Goal: Task Accomplishment & Management: Complete application form

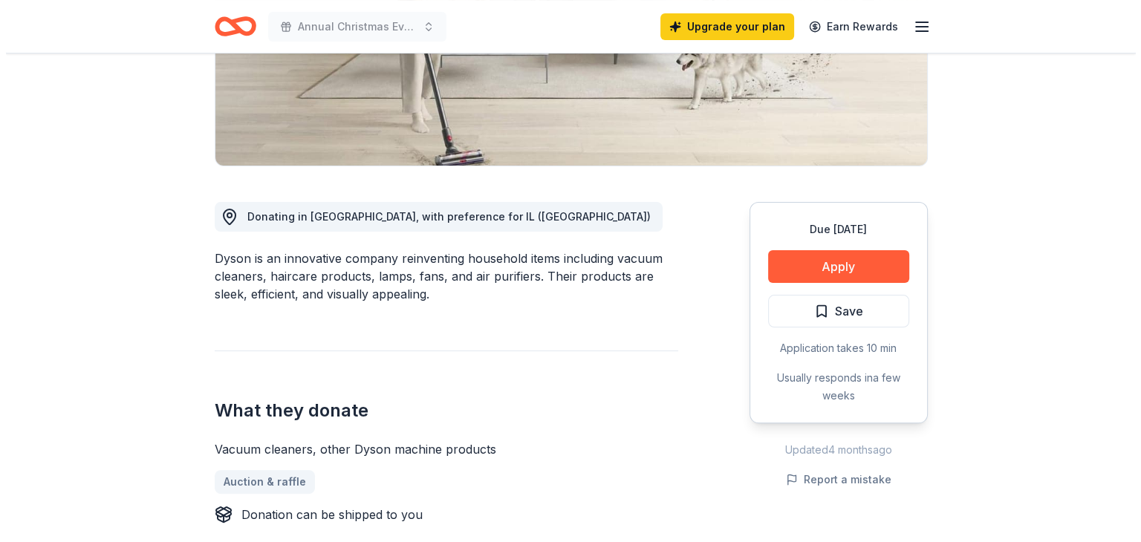
scroll to position [294, 0]
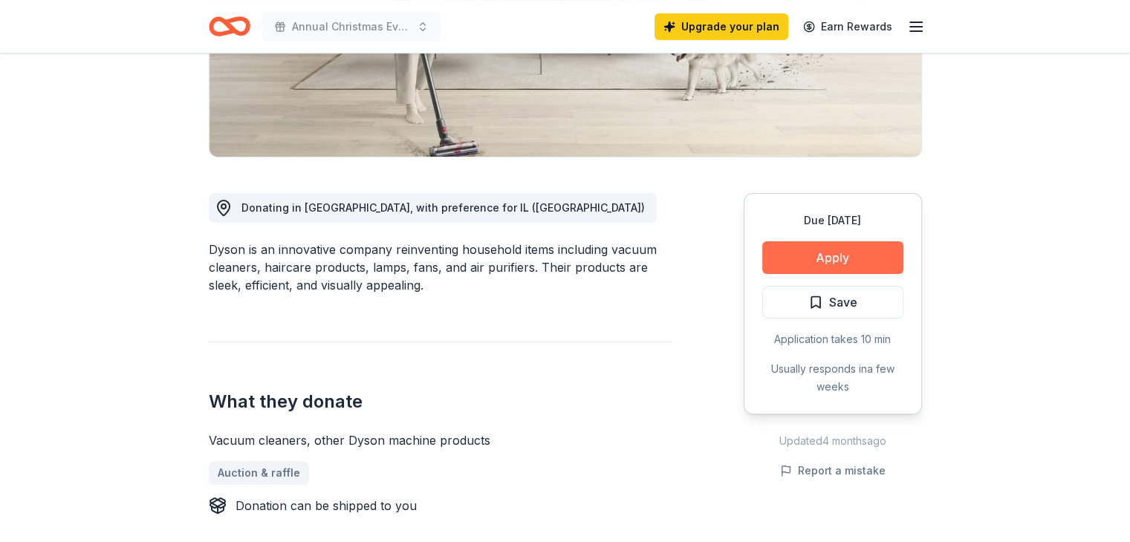
click at [838, 261] on button "Apply" at bounding box center [832, 257] width 141 height 33
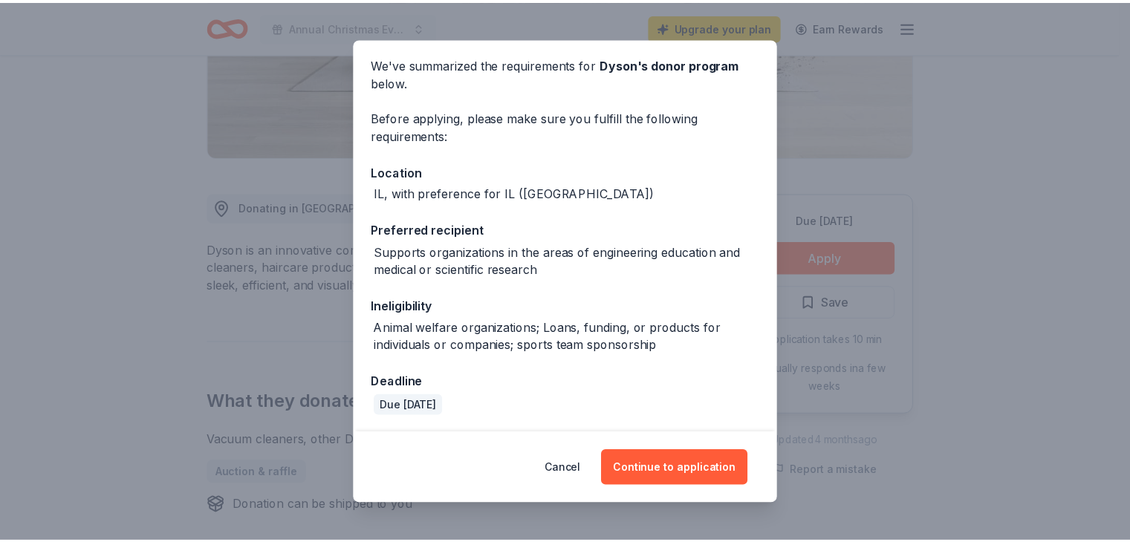
scroll to position [0, 0]
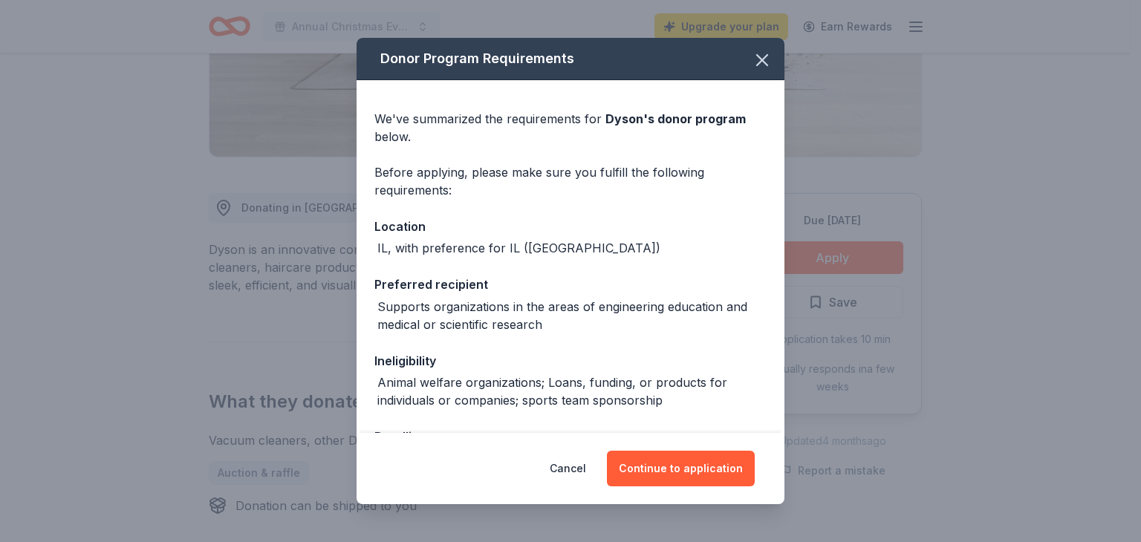
click at [99, 182] on div "Donor Program Requirements We've summarized the requirements for Dyson 's donor…" at bounding box center [570, 271] width 1141 height 542
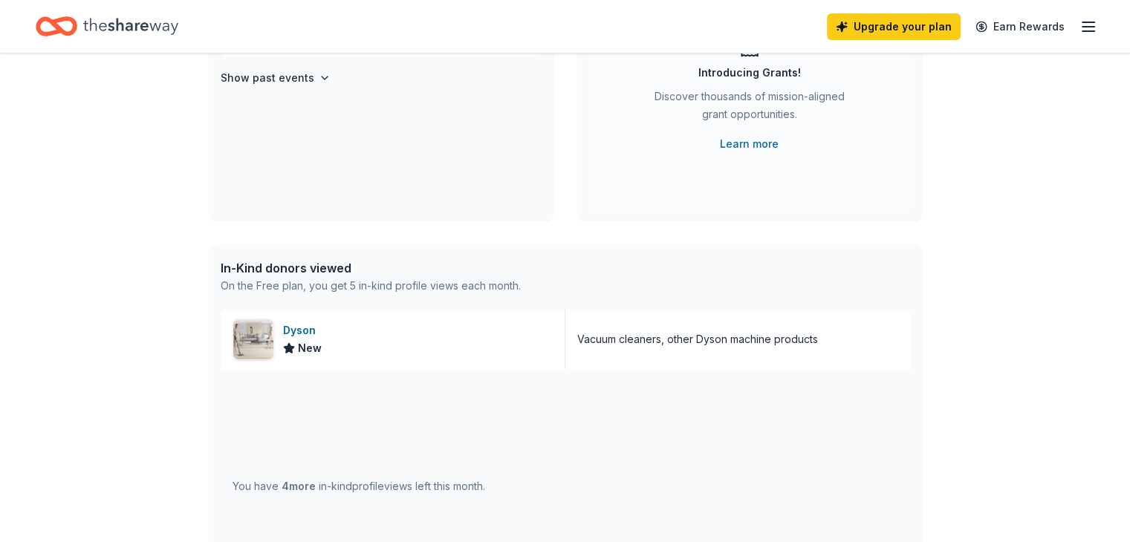
scroll to position [238, 0]
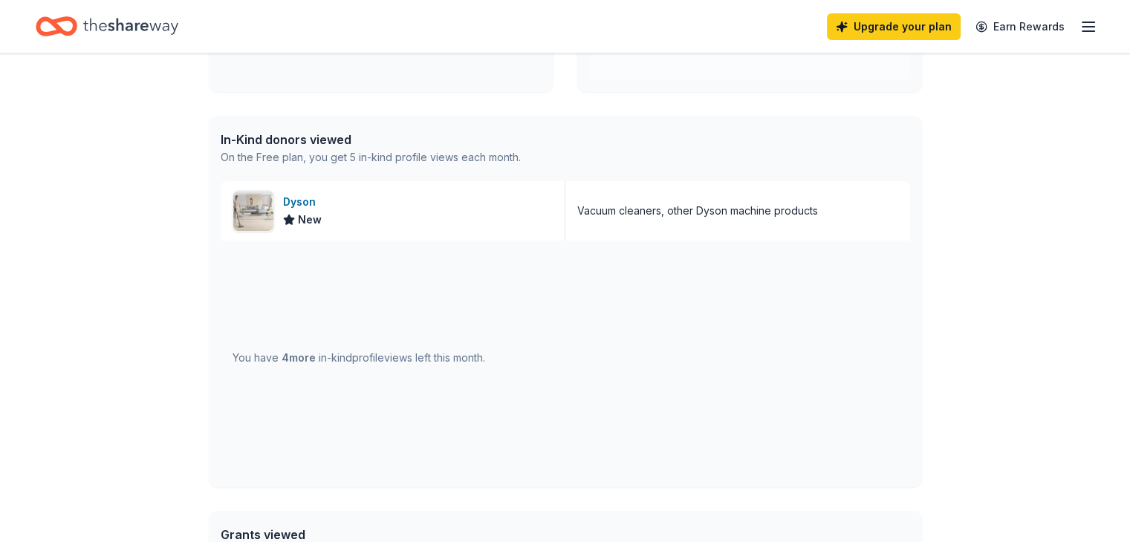
click at [347, 350] on div "You have 4 more in-kind profile views left this month." at bounding box center [358, 358] width 253 height 18
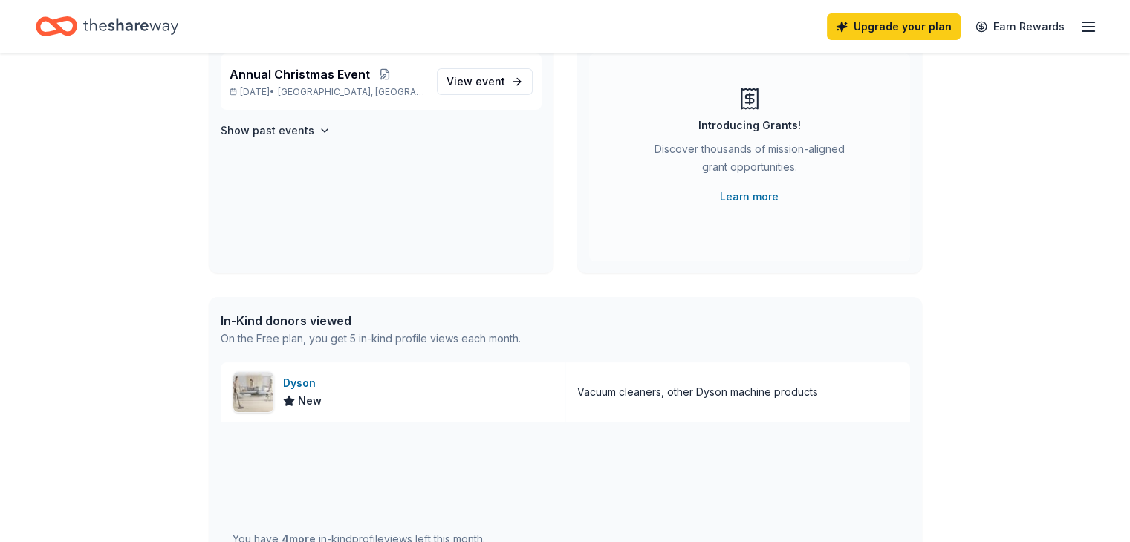
scroll to position [0, 0]
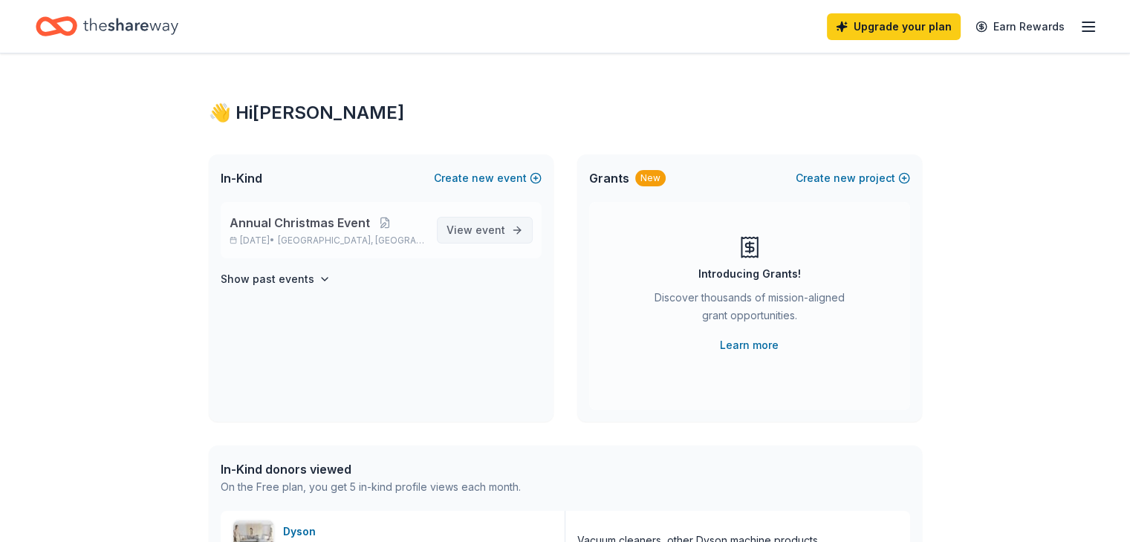
click at [492, 221] on span "View event" at bounding box center [475, 230] width 59 height 18
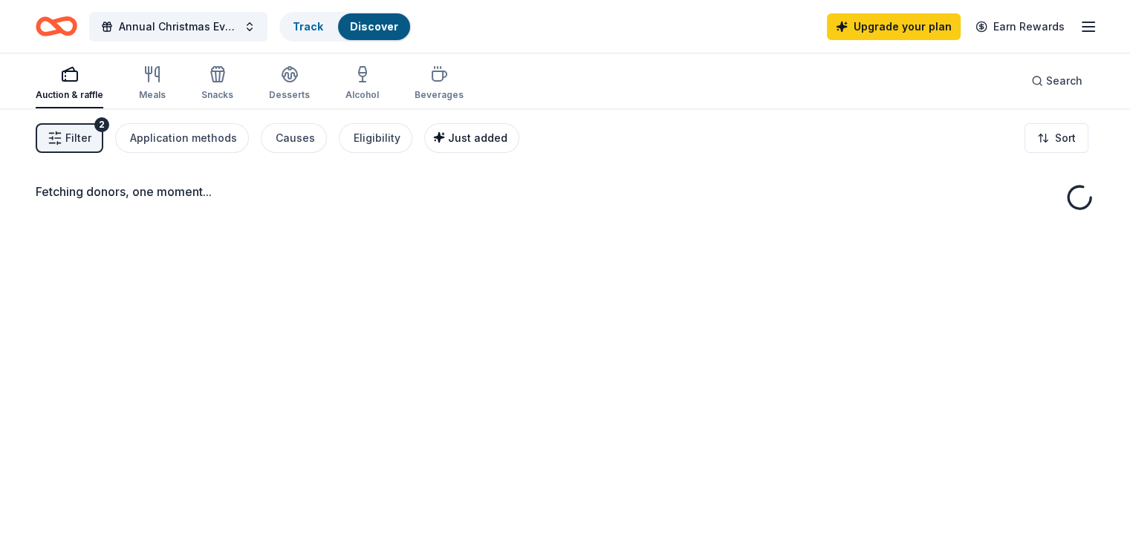
click at [490, 145] on div "Just added" at bounding box center [473, 138] width 68 height 18
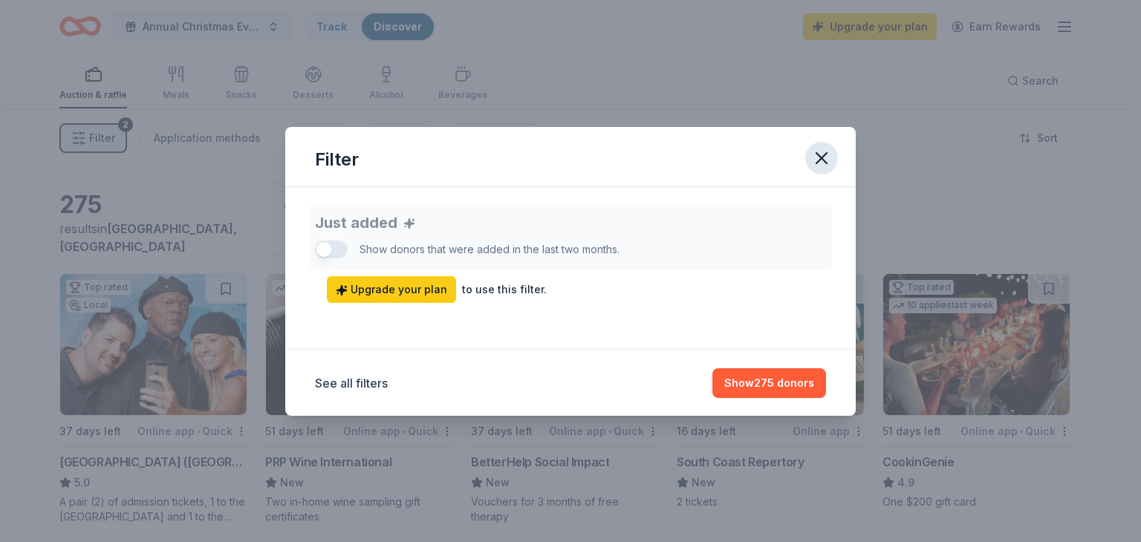
click at [827, 161] on icon "button" at bounding box center [821, 158] width 21 height 21
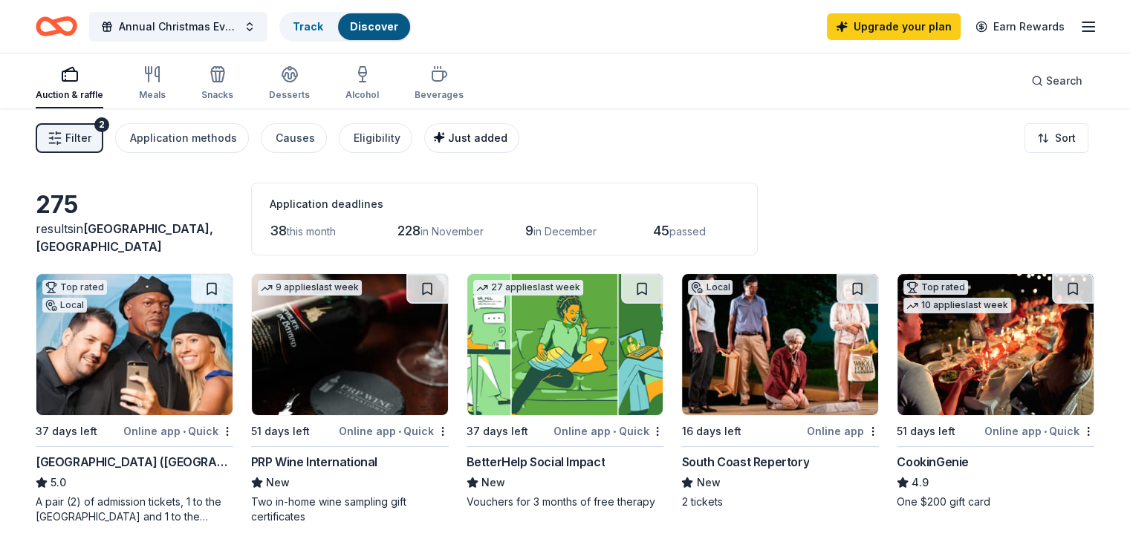
click at [507, 135] on span "Just added" at bounding box center [477, 137] width 59 height 13
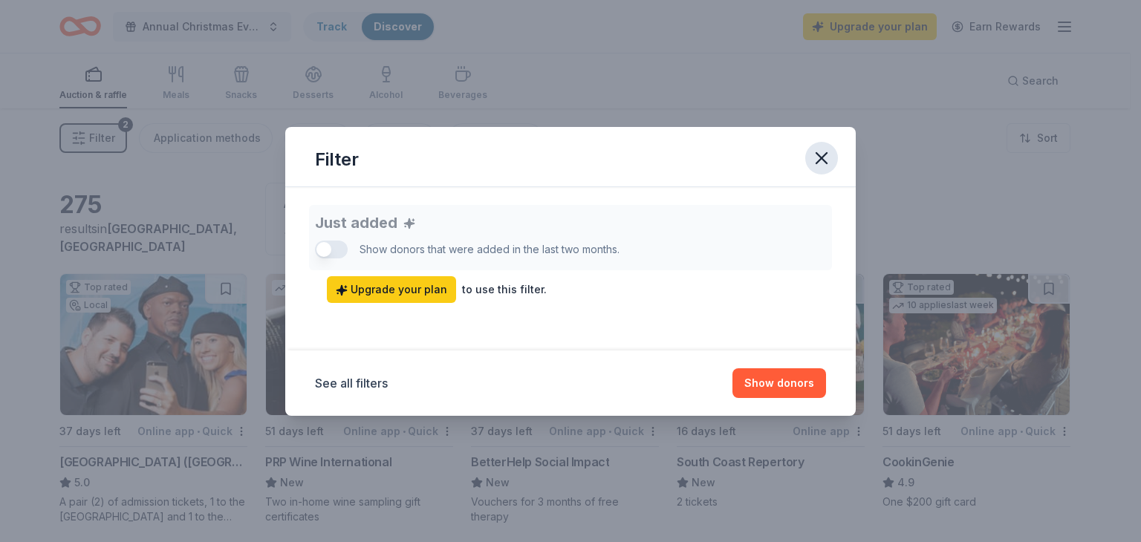
click at [812, 164] on icon "button" at bounding box center [821, 158] width 21 height 21
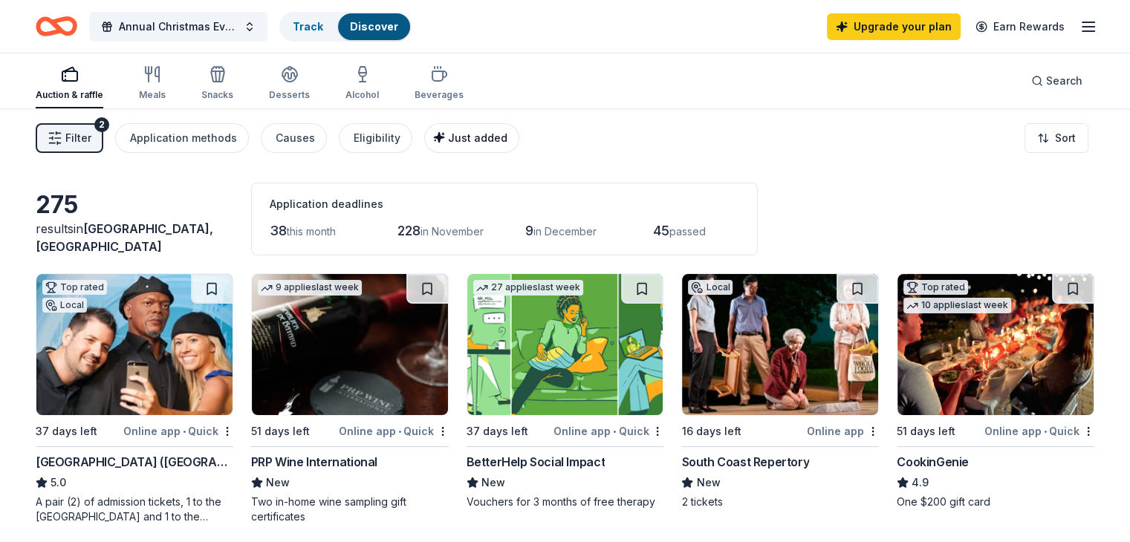
click at [494, 140] on span "Just added" at bounding box center [477, 137] width 59 height 13
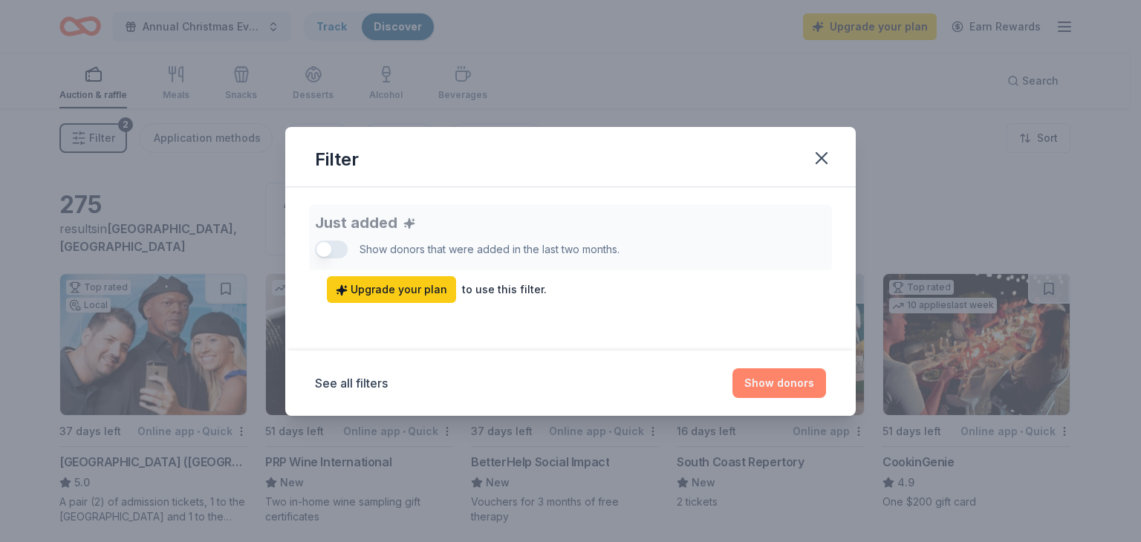
click at [797, 382] on button "Show donors" at bounding box center [779, 383] width 94 height 30
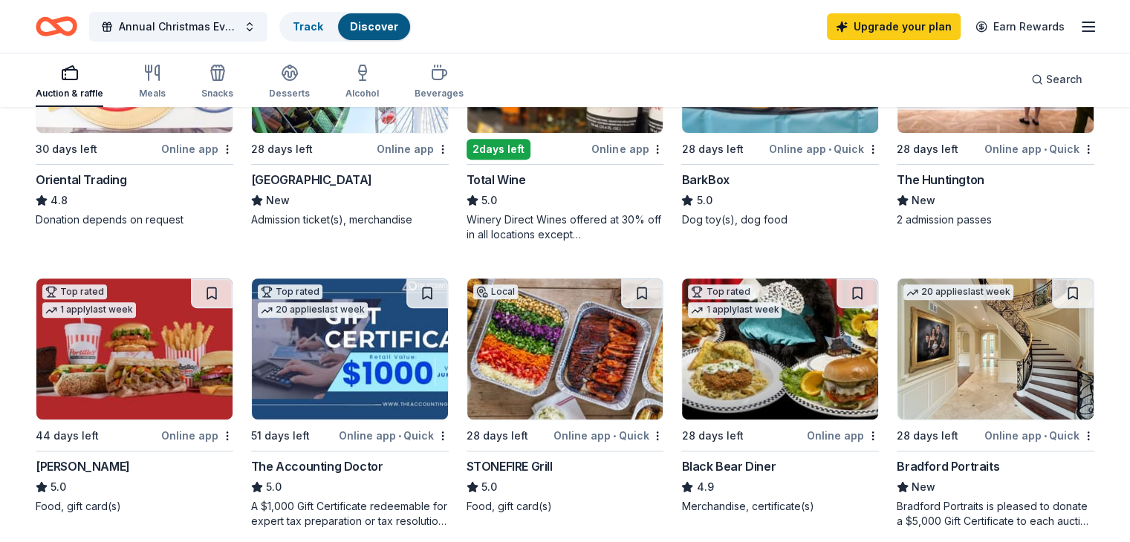
scroll to position [568, 0]
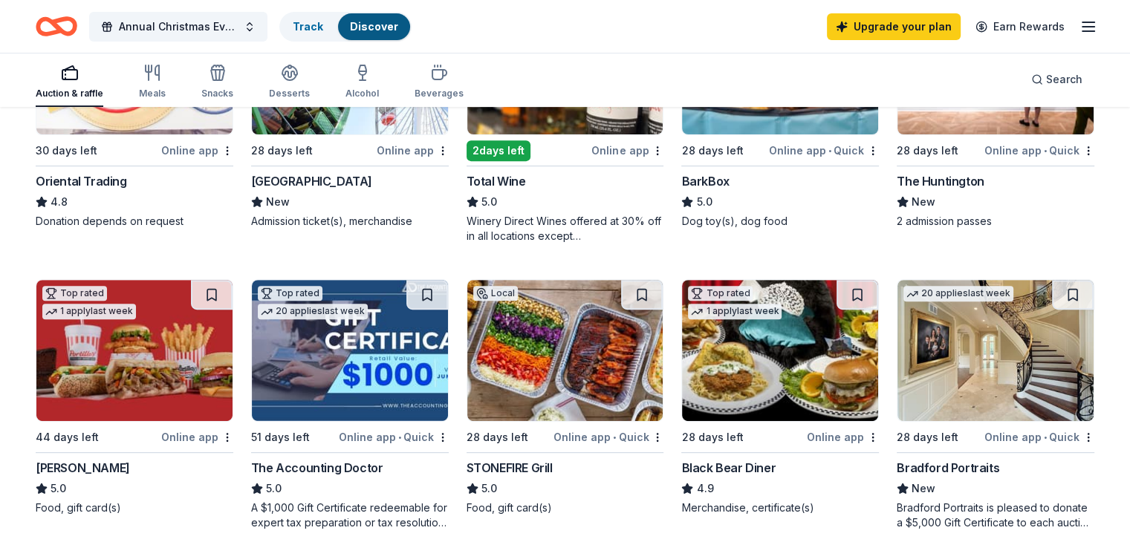
click at [992, 378] on img at bounding box center [995, 350] width 196 height 141
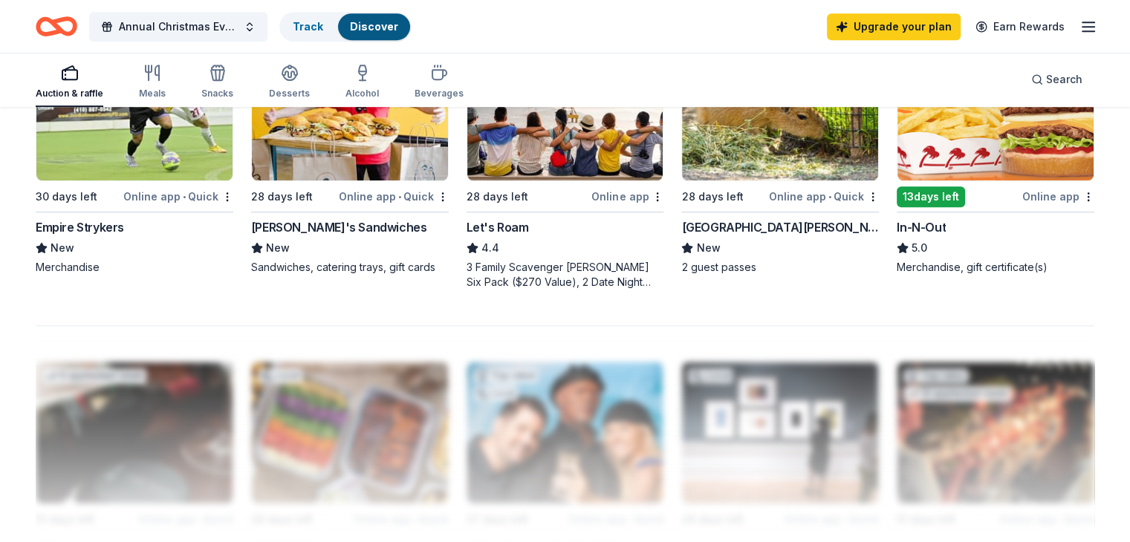
scroll to position [1093, 0]
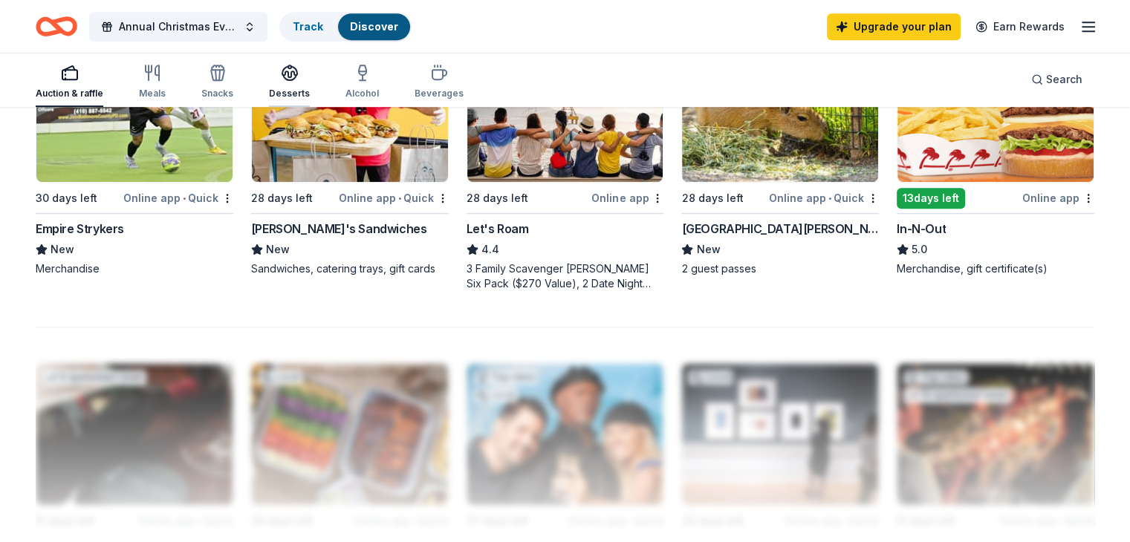
click at [299, 68] on icon "button" at bounding box center [290, 73] width 18 height 18
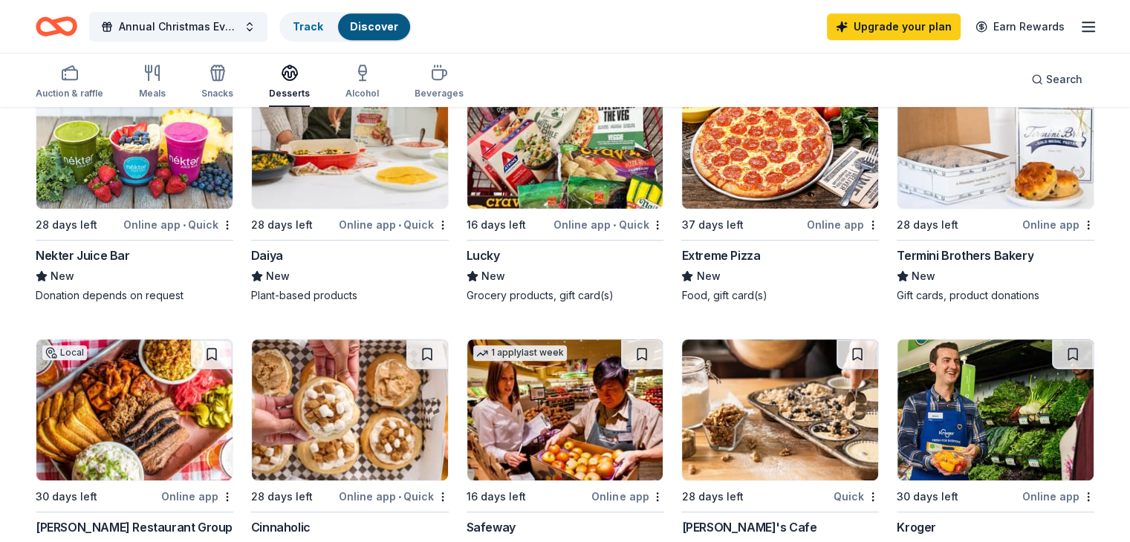
scroll to position [764, 0]
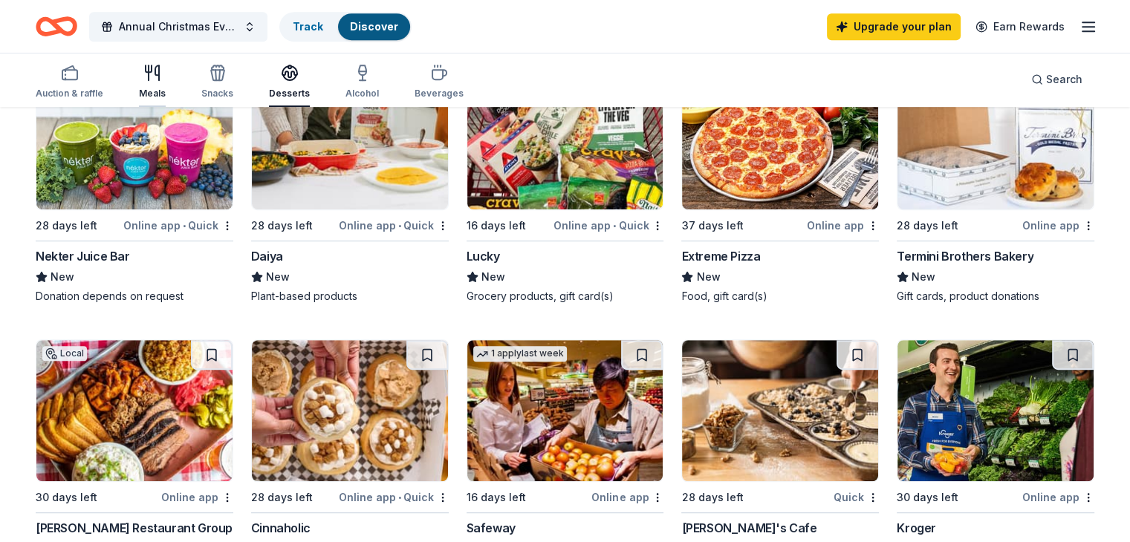
click at [166, 77] on div "button" at bounding box center [152, 73] width 27 height 18
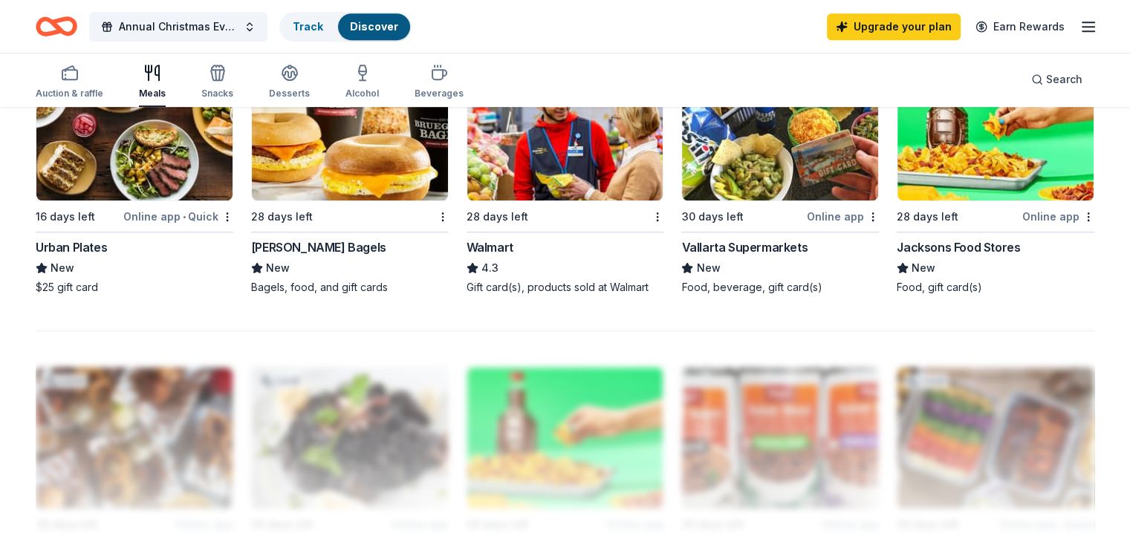
scroll to position [1061, 0]
click at [903, 33] on link "Upgrade your plan" at bounding box center [894, 26] width 134 height 27
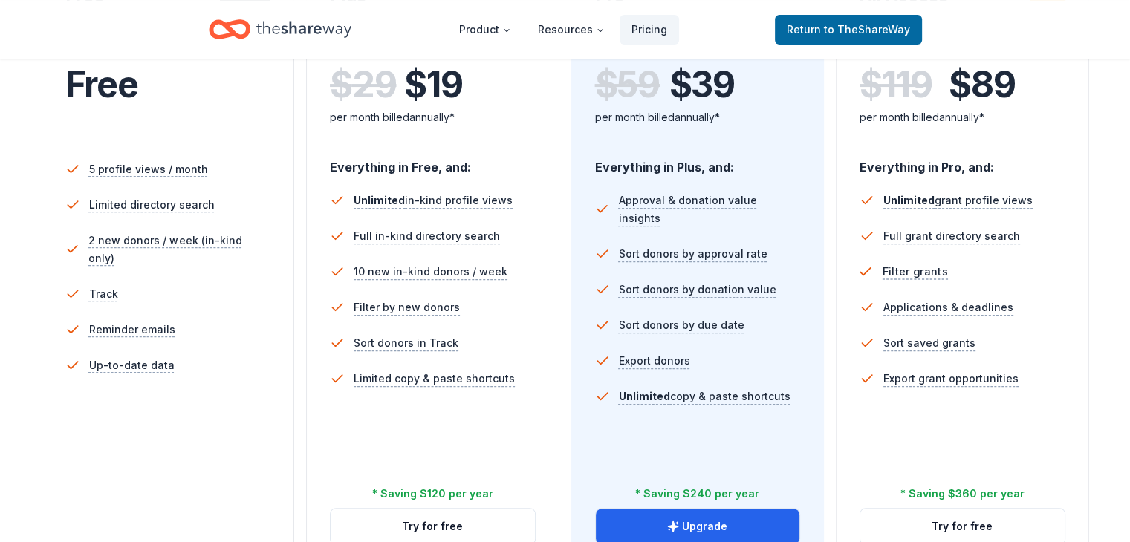
scroll to position [362, 0]
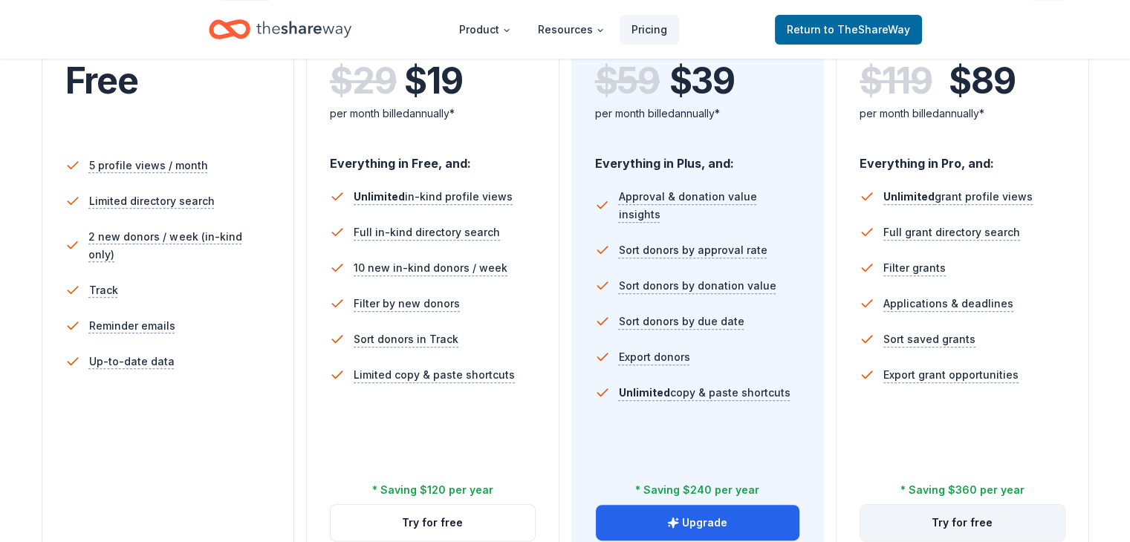
click at [957, 505] on button "Try for free" at bounding box center [962, 523] width 204 height 36
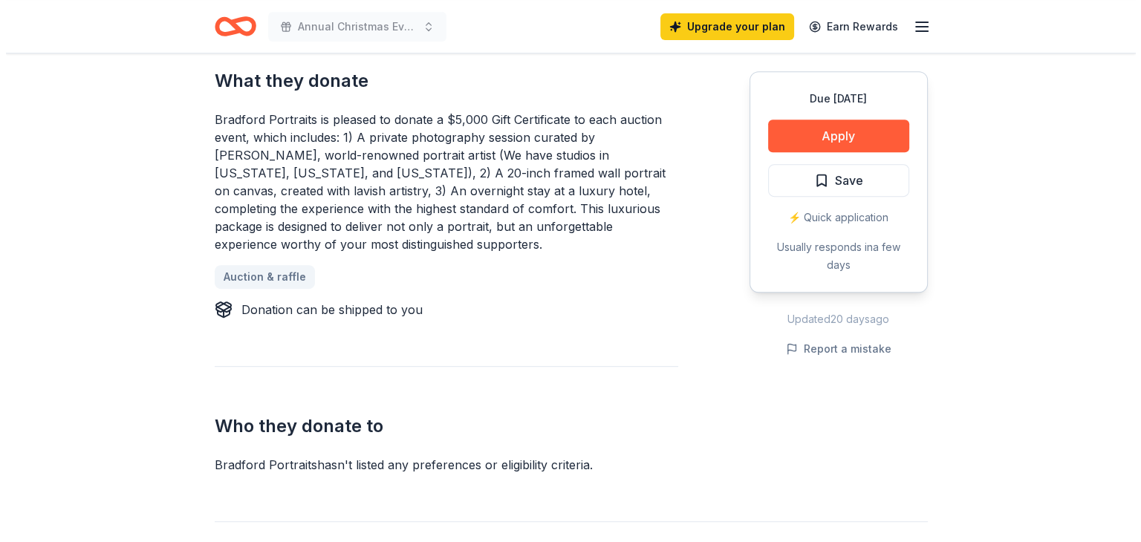
scroll to position [651, 0]
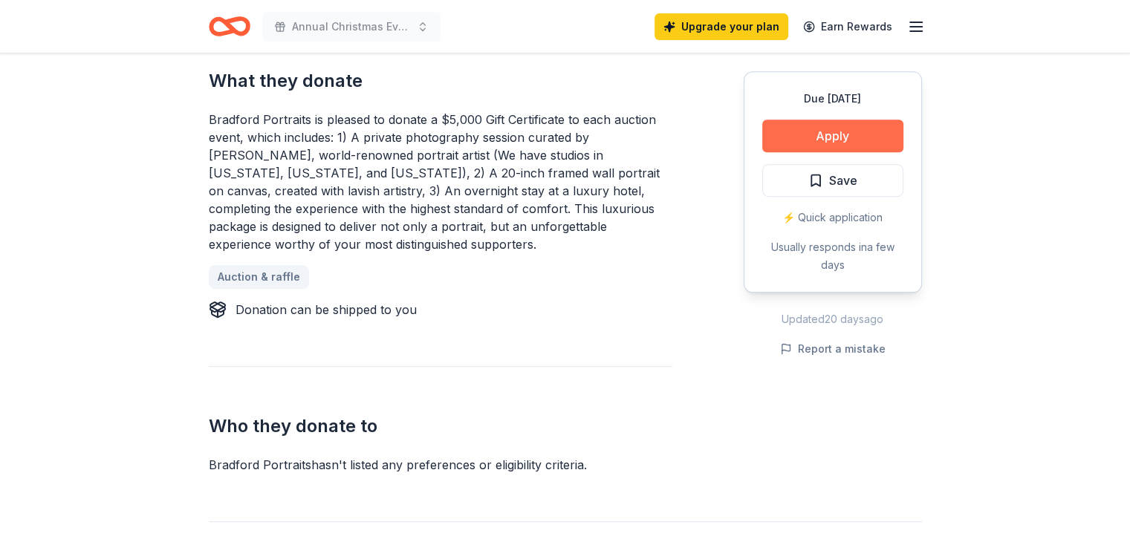
click at [810, 129] on button "Apply" at bounding box center [832, 136] width 141 height 33
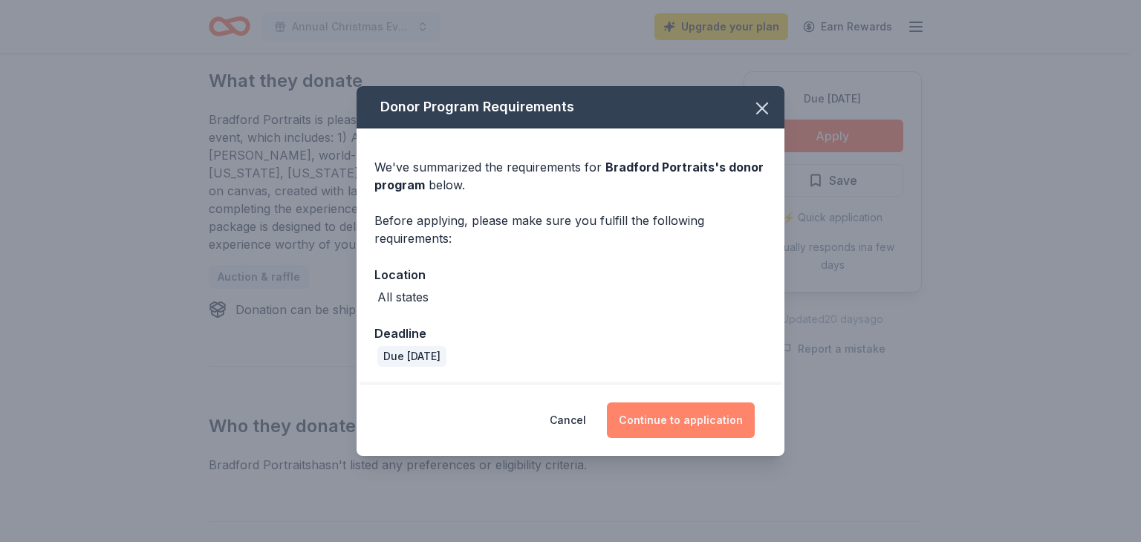
click at [704, 416] on button "Continue to application" at bounding box center [681, 421] width 148 height 36
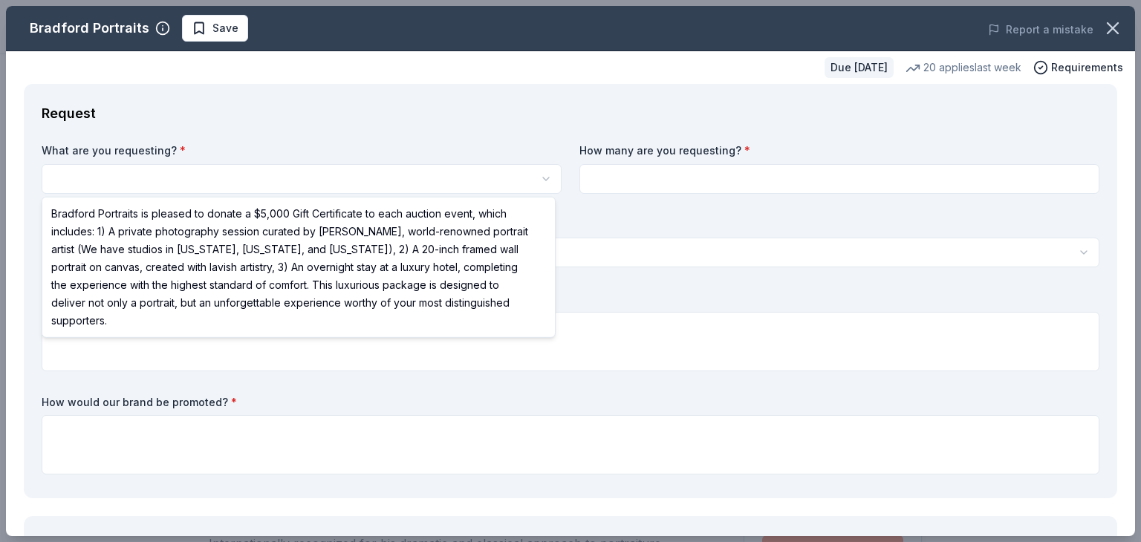
scroll to position [0, 0]
click at [260, 177] on html "Annual Christmas Event Save Apply Due in 28 days Share Bradford Portraits New 2…" at bounding box center [570, 271] width 1141 height 542
select select "Bradford Portraits is pleased to donate a $5,000 Gift Certificate to each aucti…"
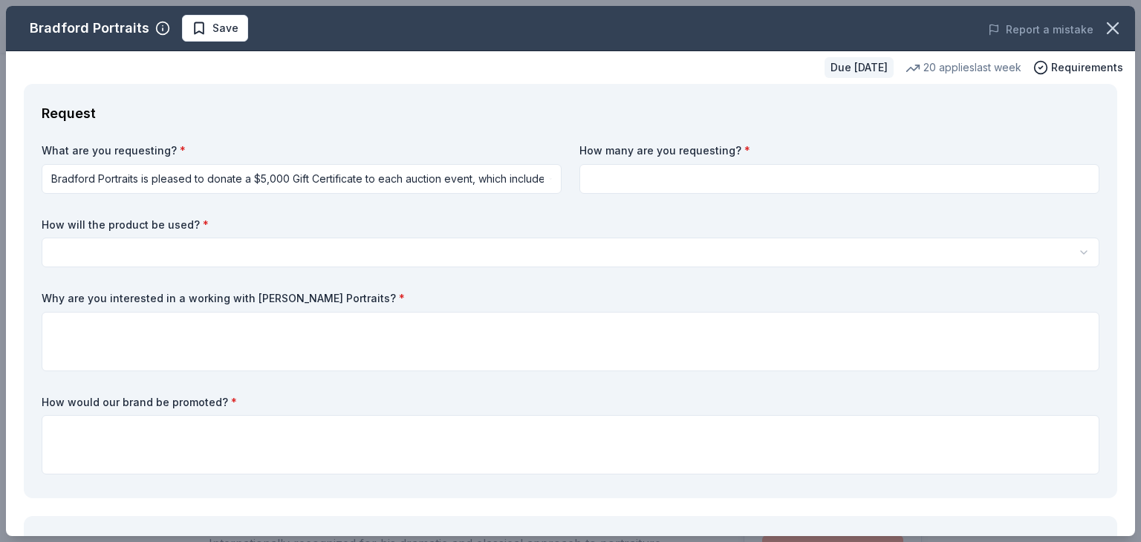
click at [625, 190] on input at bounding box center [839, 179] width 520 height 30
type input "2"
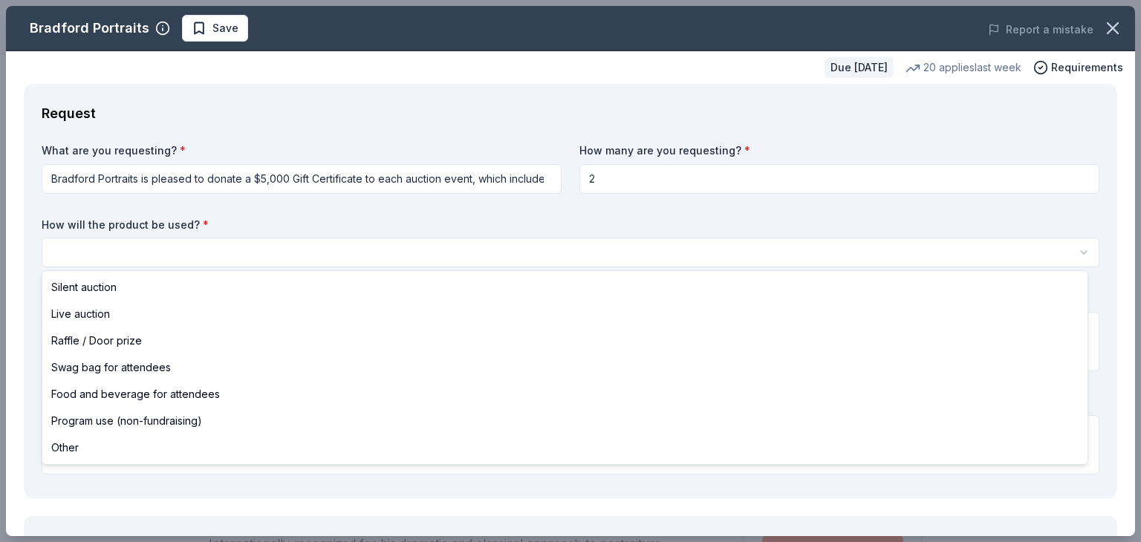
click at [403, 258] on html "Annual Christmas Event Save Apply Due in 28 days Share Bradford Portraits New 2…" at bounding box center [570, 271] width 1141 height 542
select select "raffleDoorPrize"
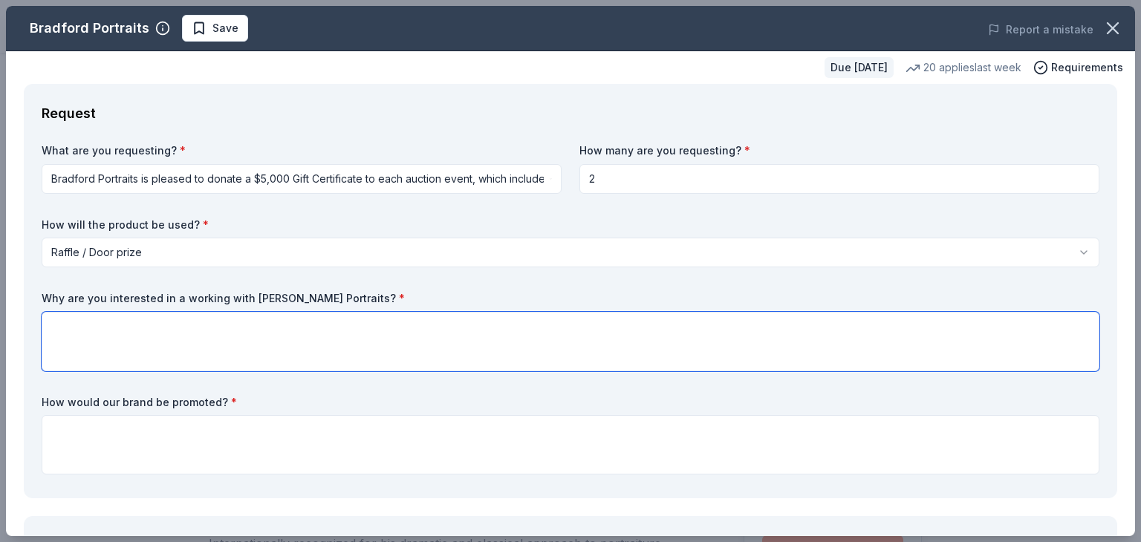
click at [193, 348] on textarea at bounding box center [571, 341] width 1058 height 59
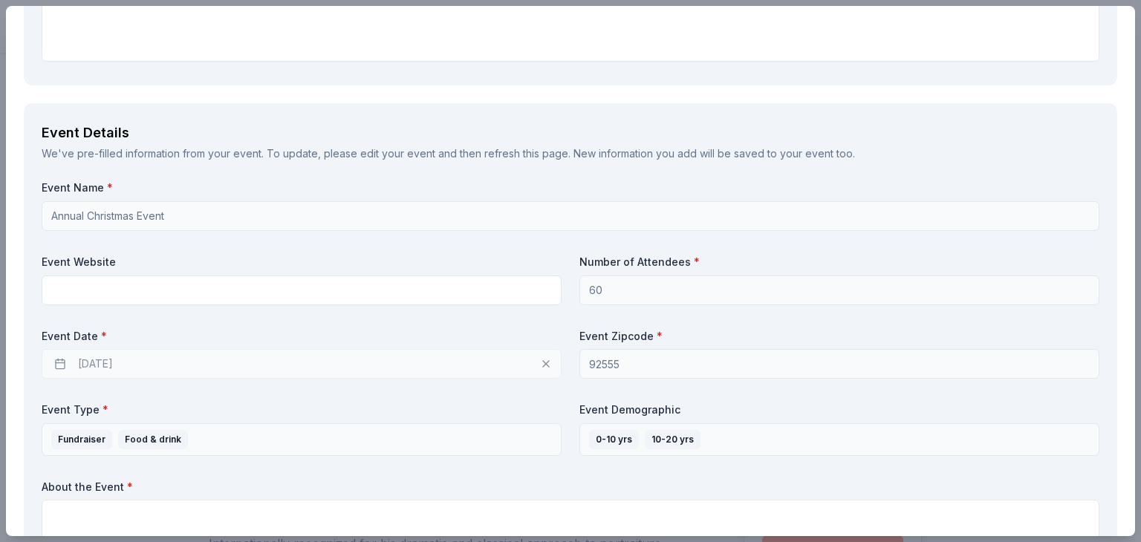
scroll to position [413, 0]
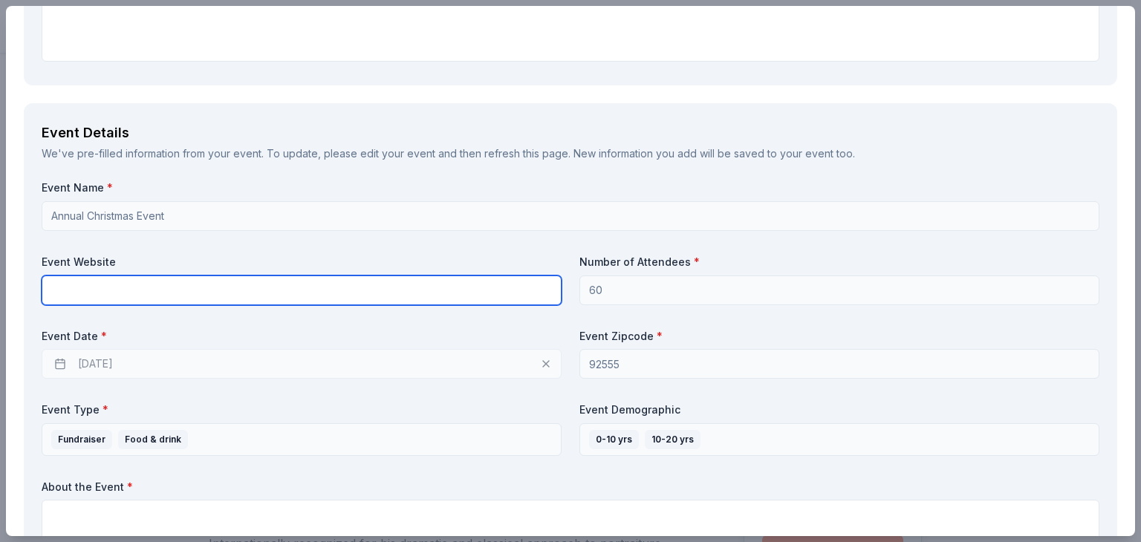
click at [105, 282] on input "text" at bounding box center [302, 291] width 520 height 30
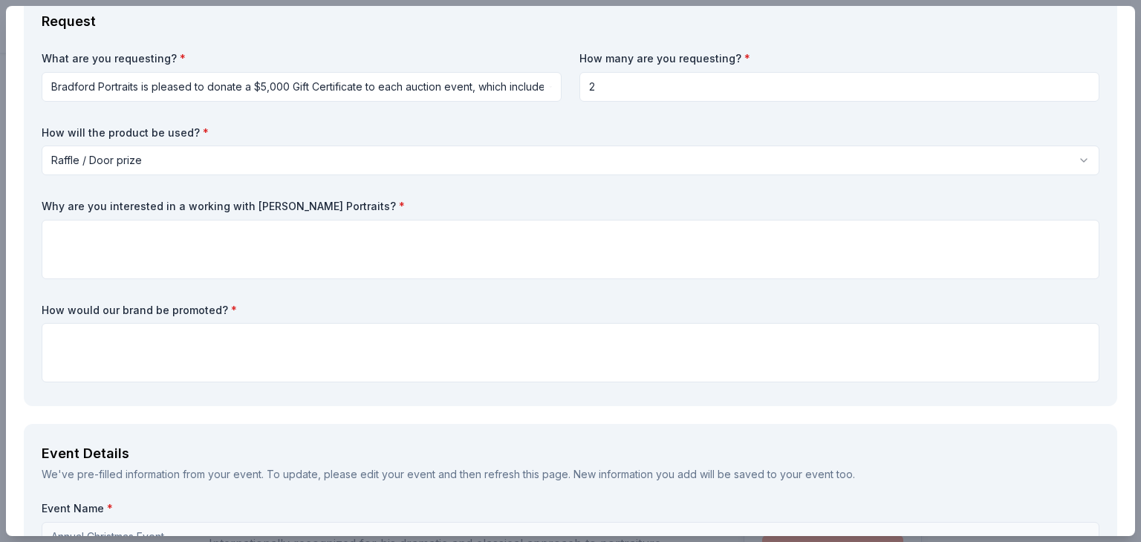
scroll to position [0, 0]
